Goal: Check status: Check status

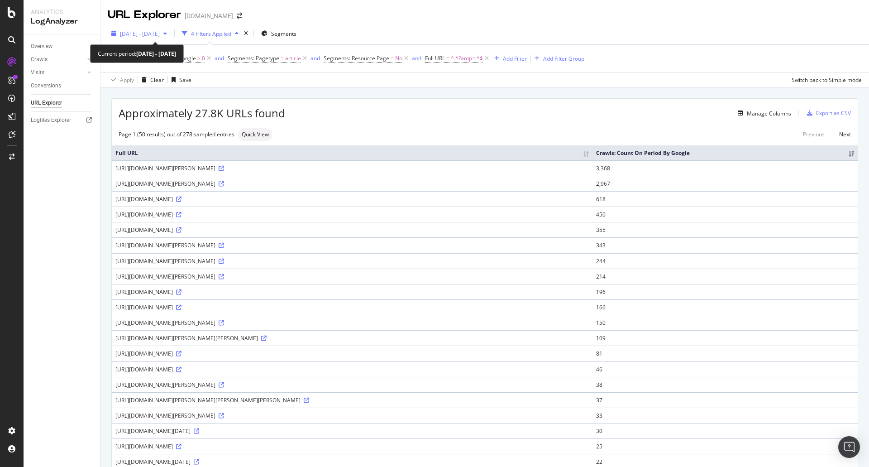
click at [160, 33] on span "[DATE] - [DATE]" at bounding box center [140, 34] width 40 height 8
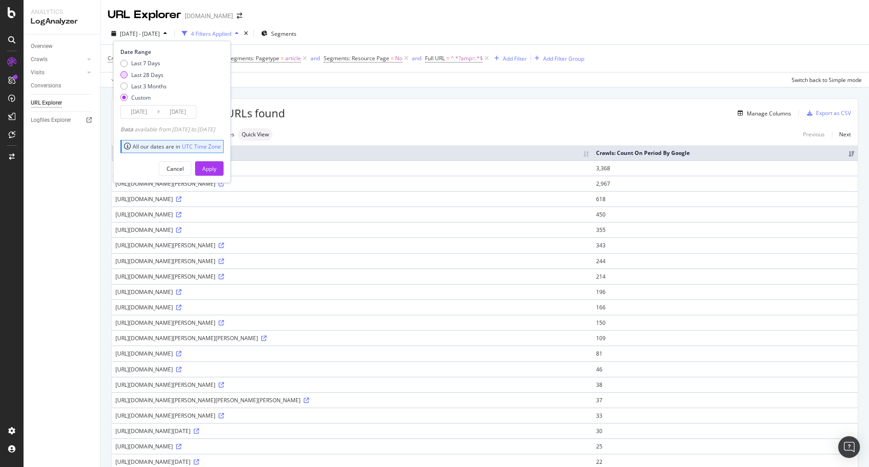
click at [124, 77] on div "Last 28 Days" at bounding box center [123, 74] width 7 height 7
type input "[DATE]"
click at [216, 168] on div "Apply" at bounding box center [209, 169] width 14 height 8
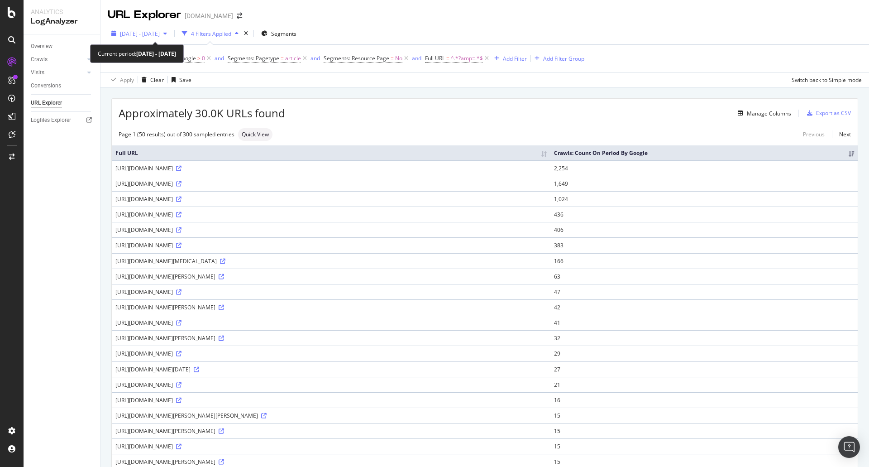
click at [160, 34] on span "[DATE] - [DATE]" at bounding box center [140, 34] width 40 height 8
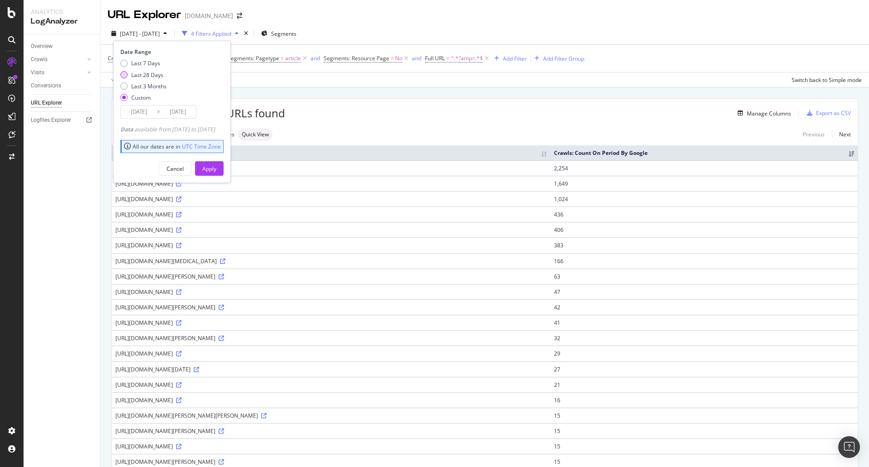
click at [146, 74] on div "Last 28 Days" at bounding box center [147, 75] width 32 height 8
type input "[DATE]"
click at [216, 166] on div "Apply" at bounding box center [209, 169] width 14 height 8
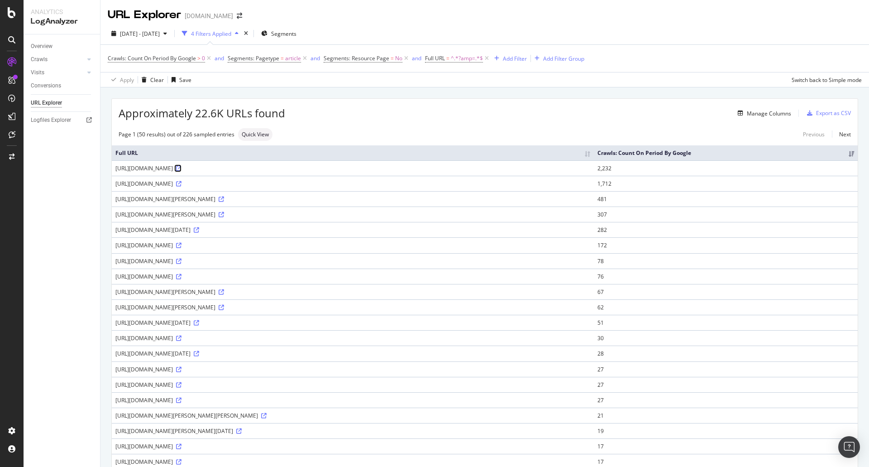
click at [182, 168] on icon at bounding box center [178, 168] width 5 height 5
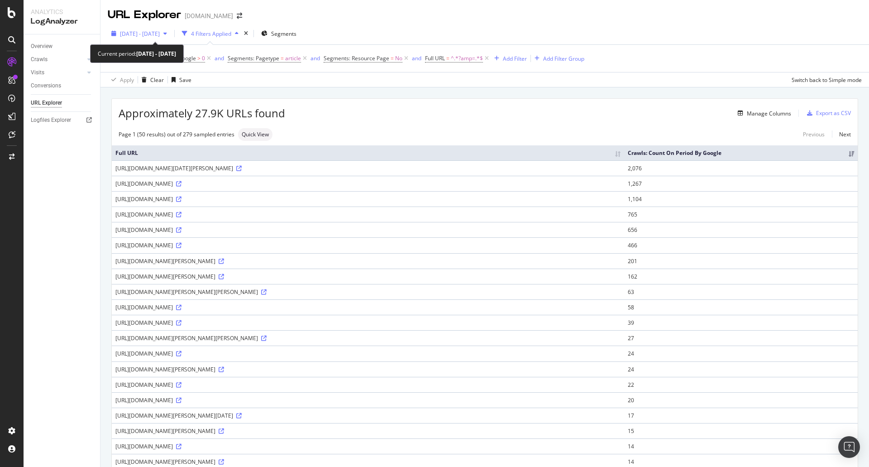
click at [160, 34] on span "[DATE] - [DATE]" at bounding box center [140, 34] width 40 height 8
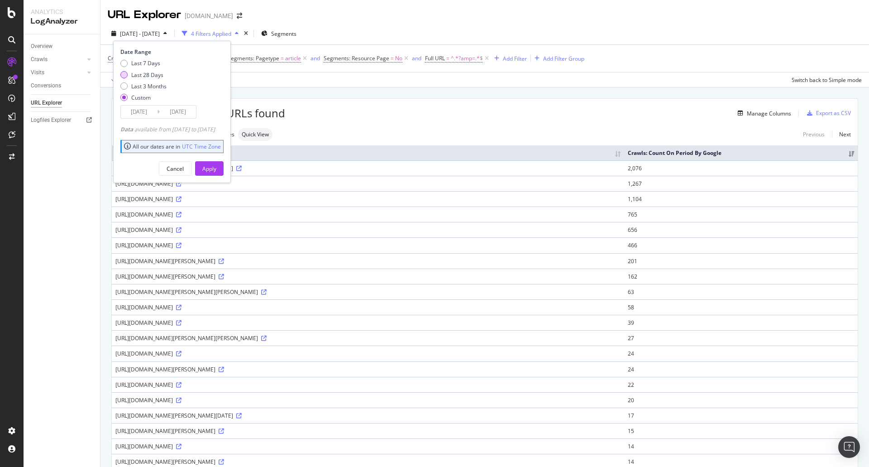
click at [125, 74] on div "Last 28 Days" at bounding box center [123, 74] width 7 height 7
type input "[DATE]"
click at [216, 167] on div "Apply" at bounding box center [209, 169] width 14 height 8
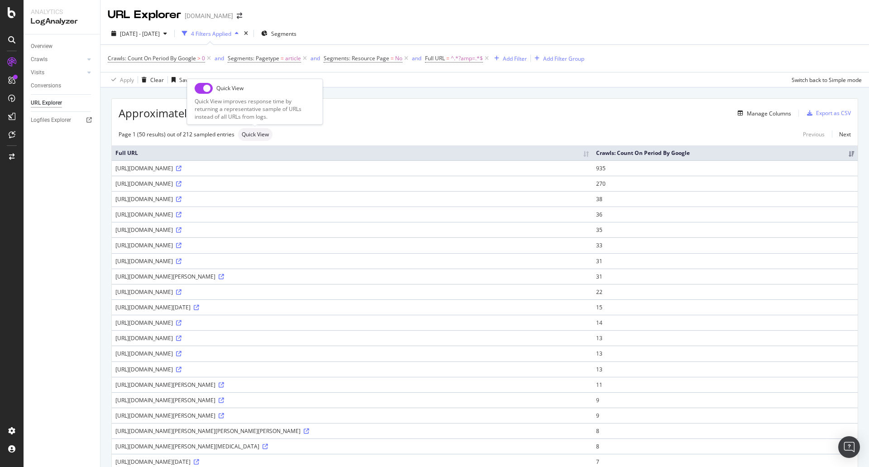
click at [201, 89] on input "checkbox" at bounding box center [204, 88] width 18 height 11
checkbox input "true"
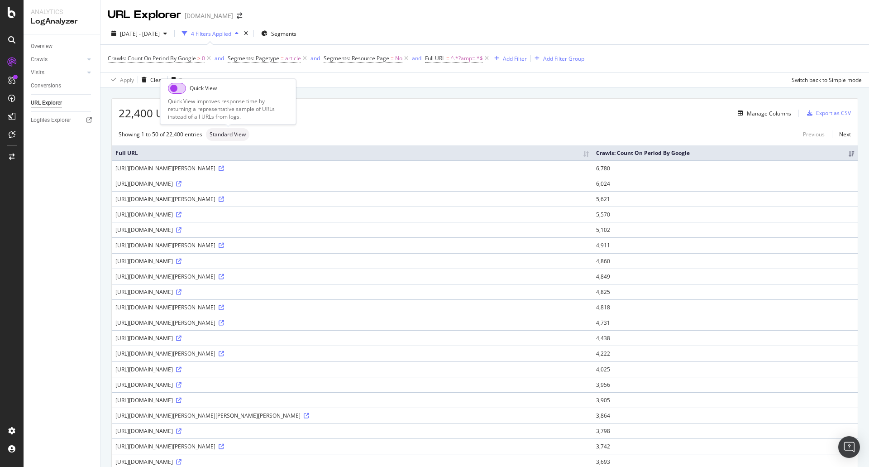
click at [179, 89] on input "checkbox" at bounding box center [177, 88] width 18 height 11
checkbox input "false"
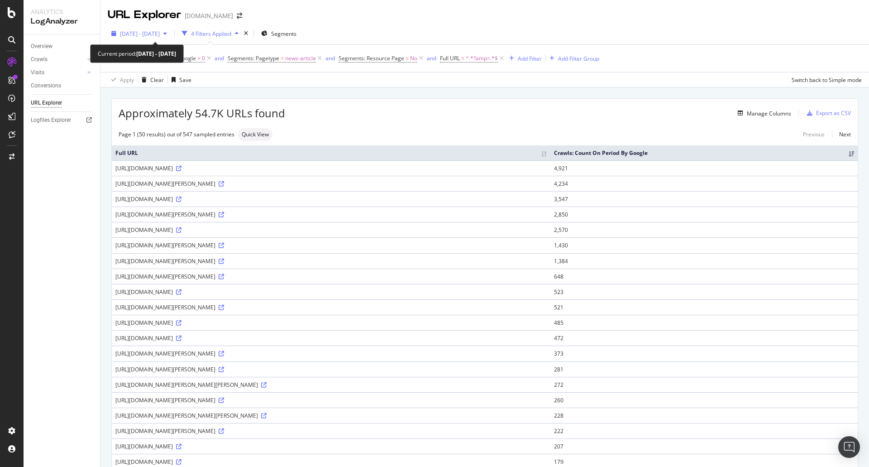
click at [170, 38] on div "[DATE] - [DATE]" at bounding box center [139, 34] width 63 height 14
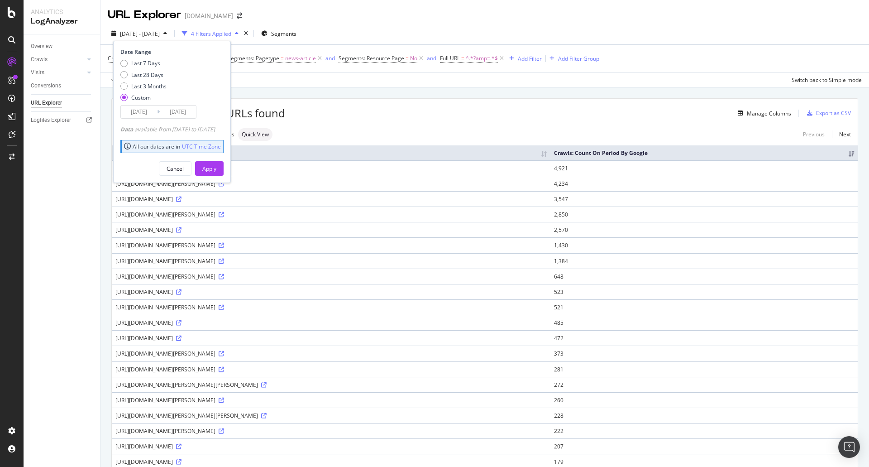
click at [399, 103] on div "Approximately 54.7K URLs found Manage Columns Export as CSV" at bounding box center [485, 110] width 746 height 22
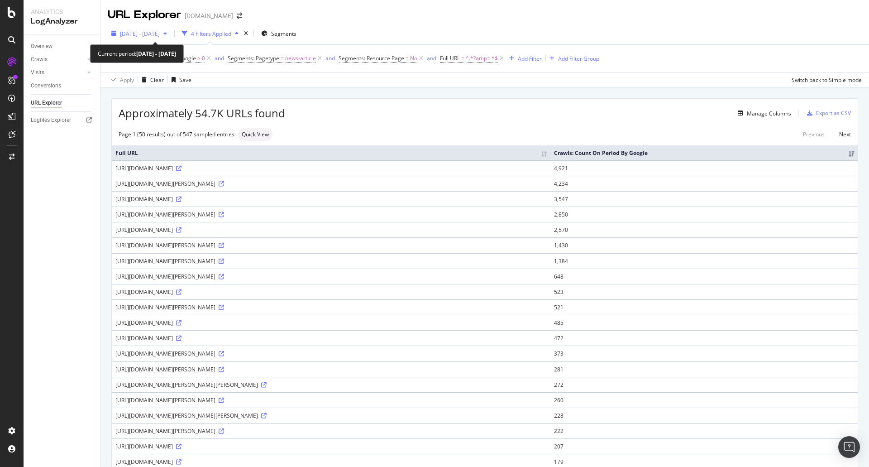
click at [160, 37] on span "[DATE] - [DATE]" at bounding box center [140, 34] width 40 height 8
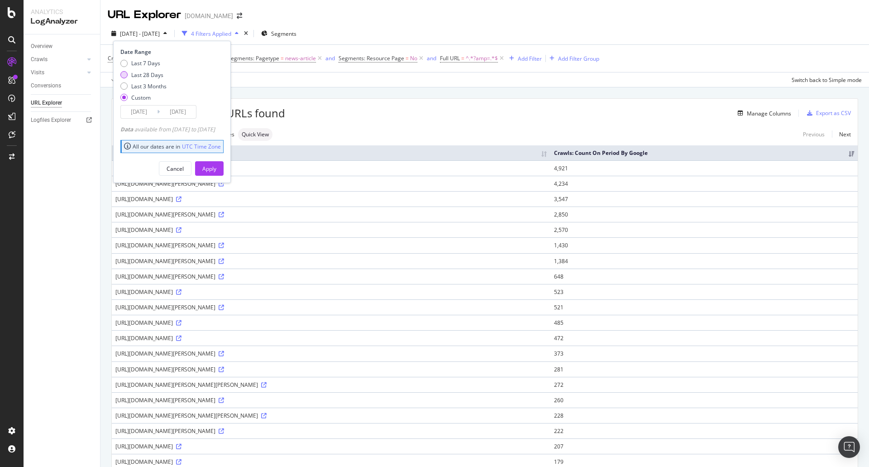
click at [151, 74] on div "Last 28 Days" at bounding box center [147, 75] width 32 height 8
type input "[DATE]"
click at [216, 171] on div "Apply" at bounding box center [209, 169] width 14 height 8
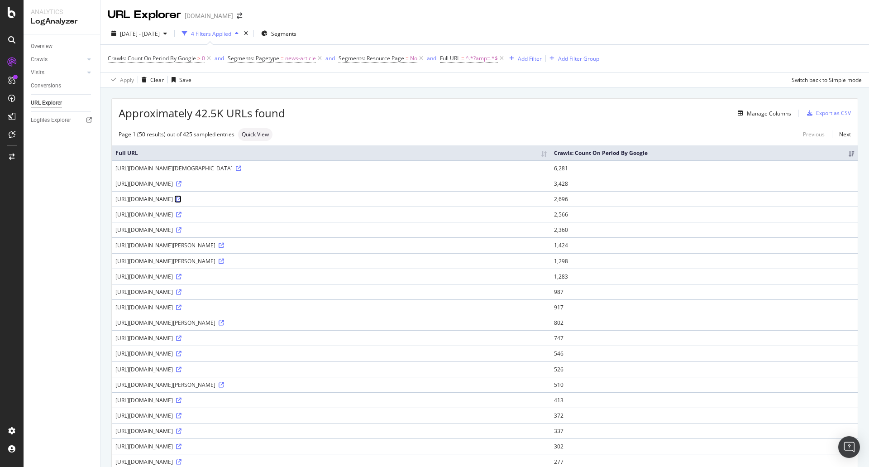
drag, startPoint x: 633, startPoint y: 169, endPoint x: 573, endPoint y: 201, distance: 67.3
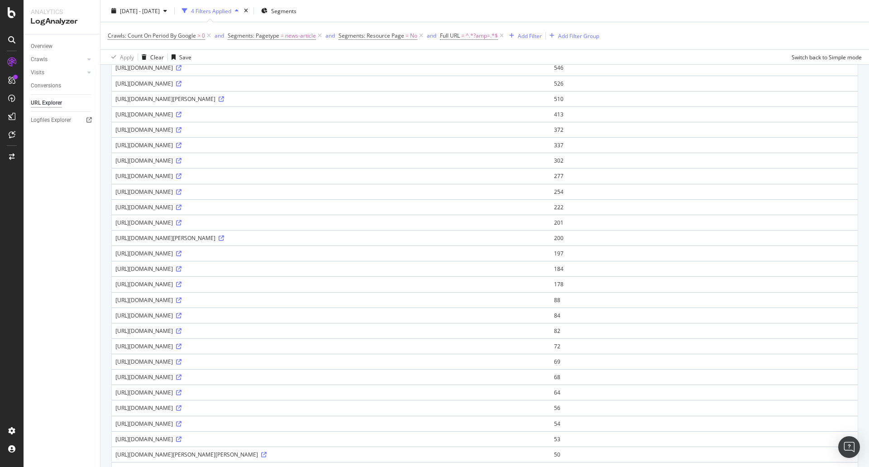
scroll to position [362, 0]
